Goal: Information Seeking & Learning: Find specific fact

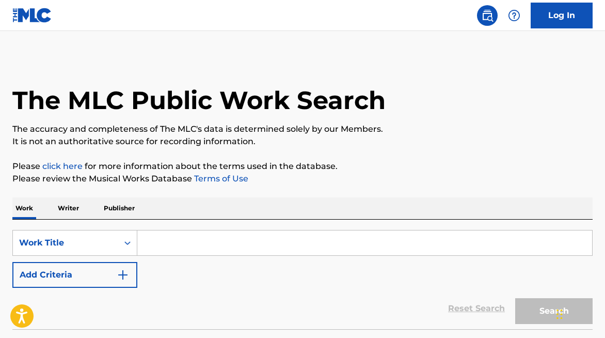
click at [208, 237] on input "Search Form" at bounding box center [364, 242] width 455 height 25
paste input "“We’ve Only Just Begun” written by [PERSON_NAME] / [PERSON_NAME]"
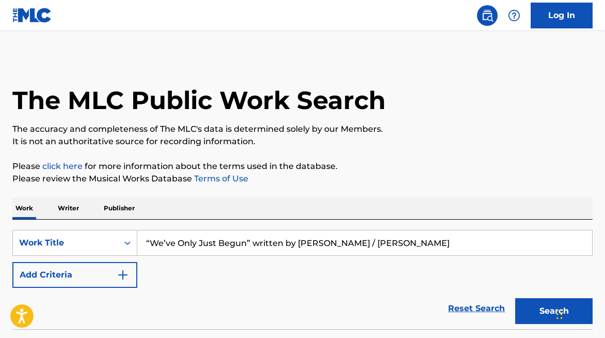
drag, startPoint x: 420, startPoint y: 242, endPoint x: 247, endPoint y: 244, distance: 172.4
click at [247, 244] on input "“We’ve Only Just Begun” written by [PERSON_NAME] / [PERSON_NAME]" at bounding box center [364, 242] width 455 height 25
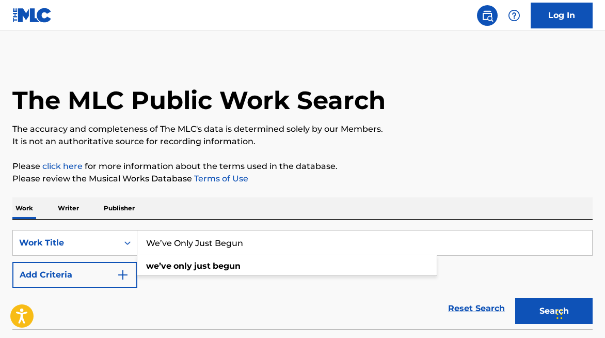
type input "We’ve Only Just Begun"
click at [83, 274] on button "Add Criteria" at bounding box center [74, 275] width 125 height 26
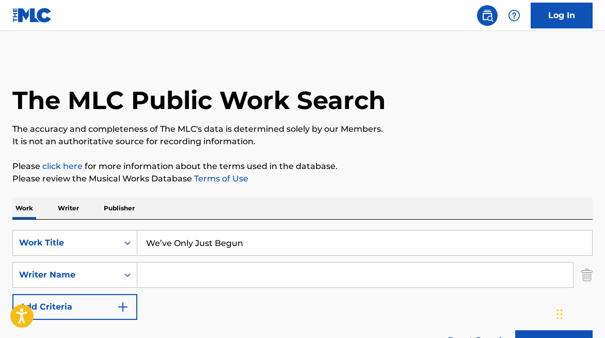
click at [185, 267] on input "Search Form" at bounding box center [355, 274] width 436 height 25
type input "[PERSON_NAME]"
click at [515, 330] on button "Search" at bounding box center [553, 343] width 77 height 26
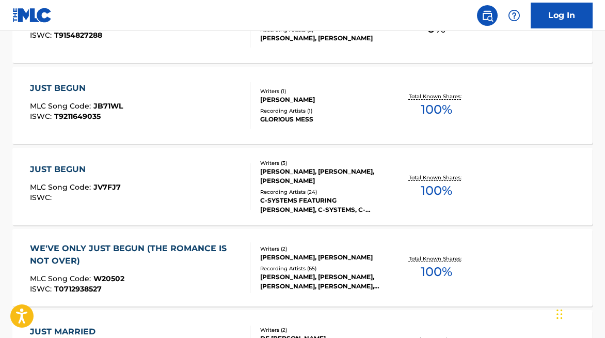
scroll to position [399, 0]
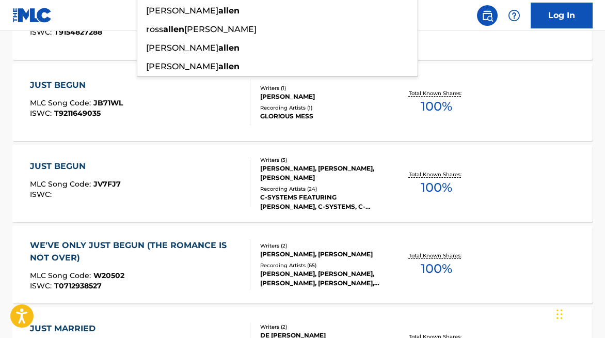
click at [360, 252] on div "[PERSON_NAME], [PERSON_NAME]" at bounding box center [324, 253] width 128 height 9
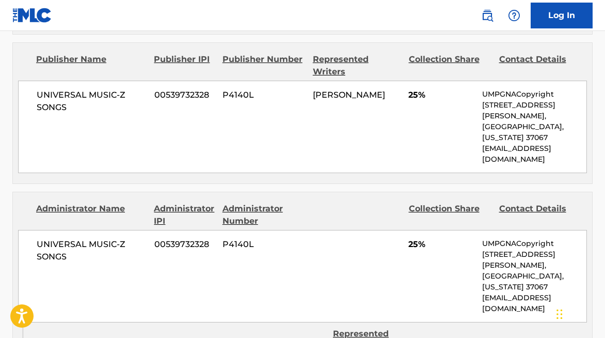
scroll to position [624, 0]
